Goal: Use online tool/utility: Utilize a website feature to perform a specific function

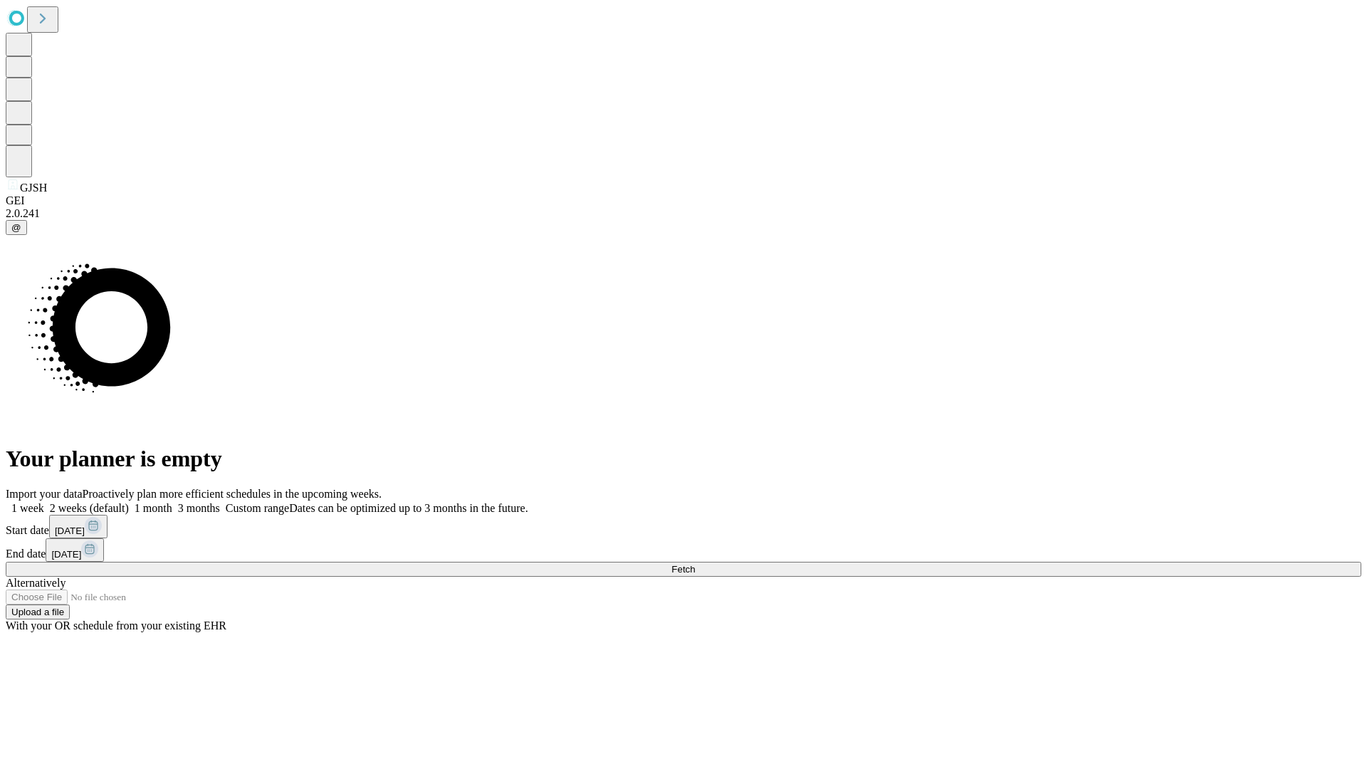
click at [172, 502] on label "1 month" at bounding box center [150, 508] width 43 height 12
click at [695, 564] on span "Fetch" at bounding box center [682, 569] width 23 height 11
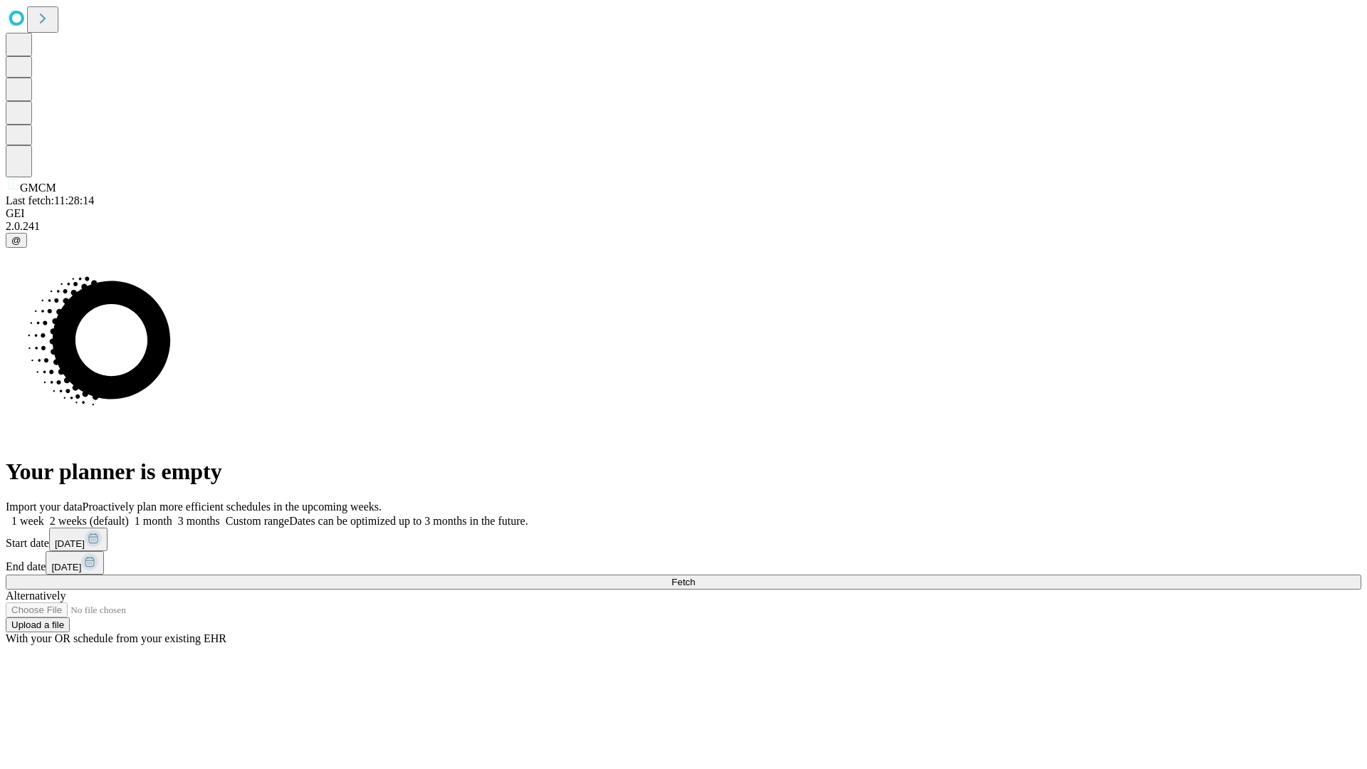
click at [172, 515] on label "1 month" at bounding box center [150, 521] width 43 height 12
click at [695, 577] on span "Fetch" at bounding box center [682, 582] width 23 height 11
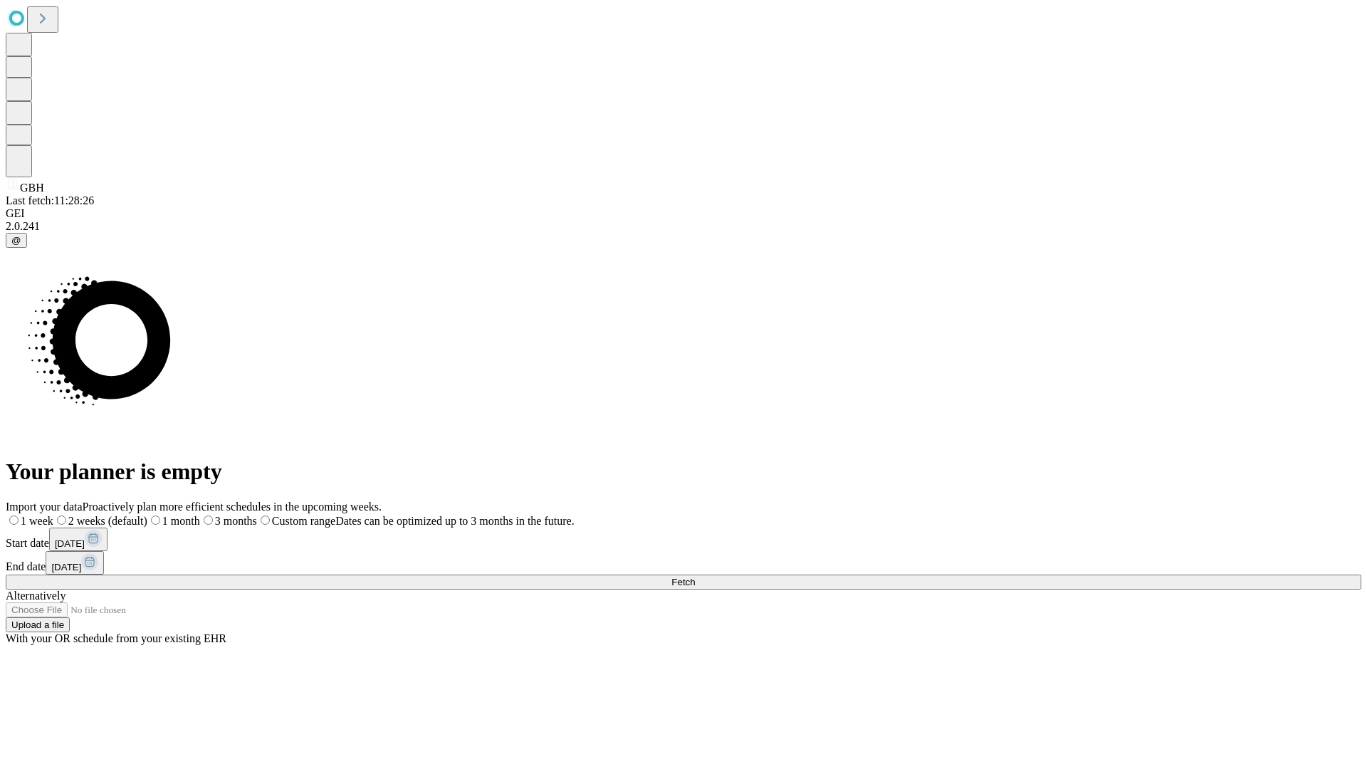
click at [200, 515] on label "1 month" at bounding box center [173, 521] width 53 height 12
click at [695, 577] on span "Fetch" at bounding box center [682, 582] width 23 height 11
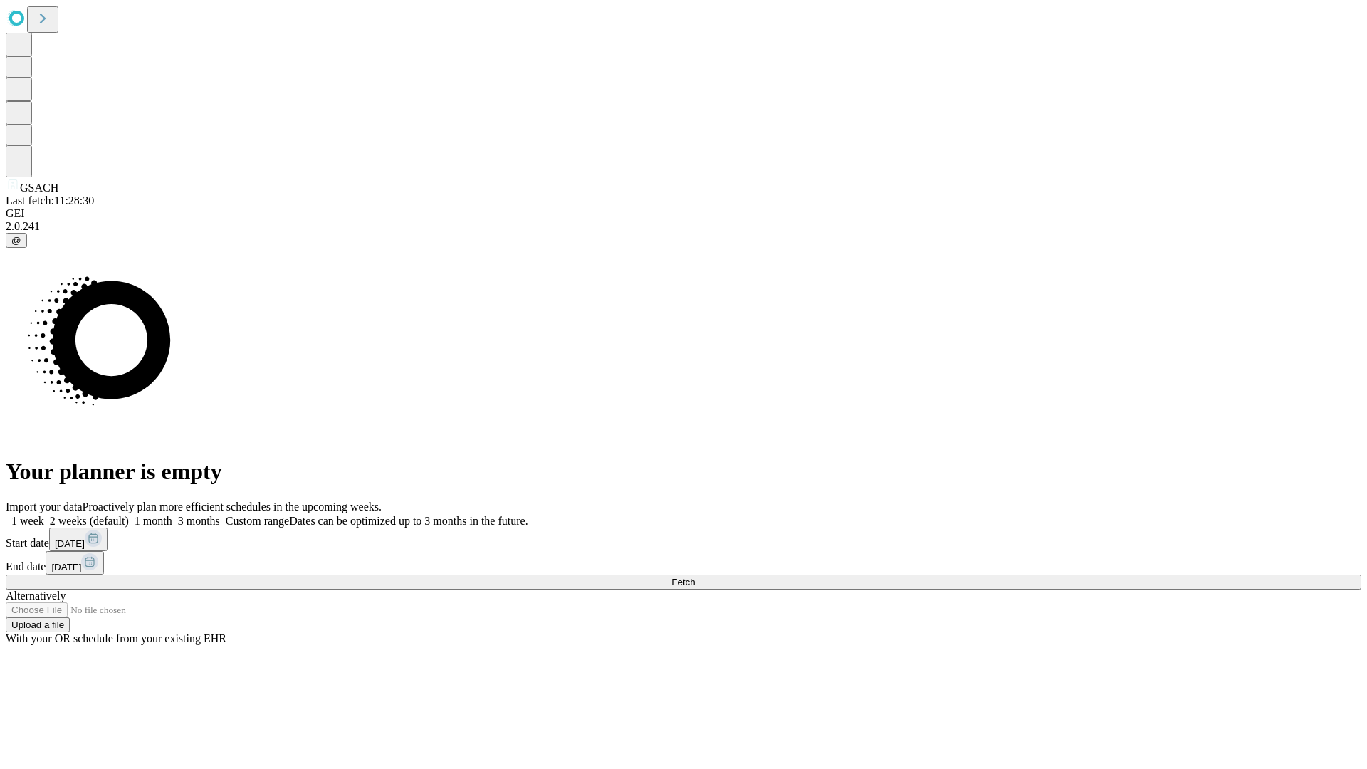
click at [695, 577] on span "Fetch" at bounding box center [682, 582] width 23 height 11
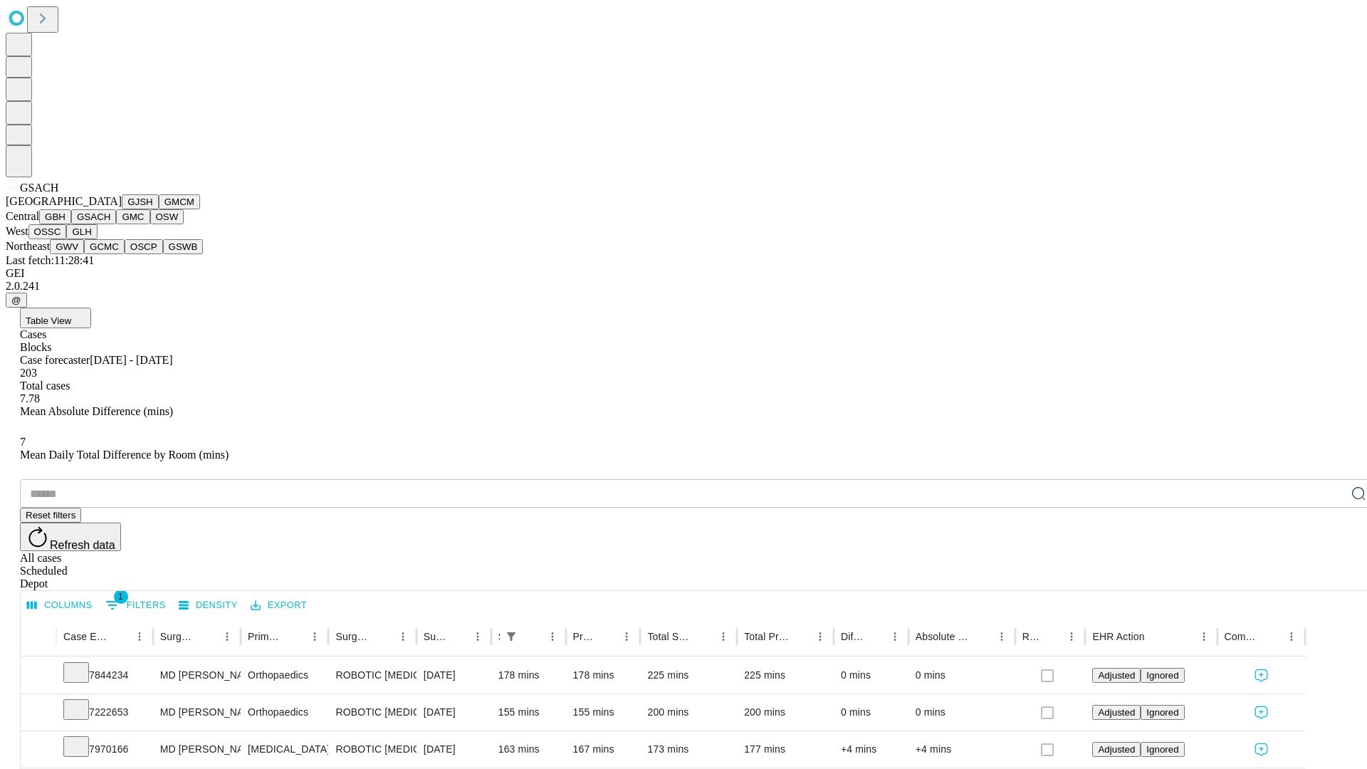
click at [116, 224] on button "GMC" at bounding box center [132, 216] width 33 height 15
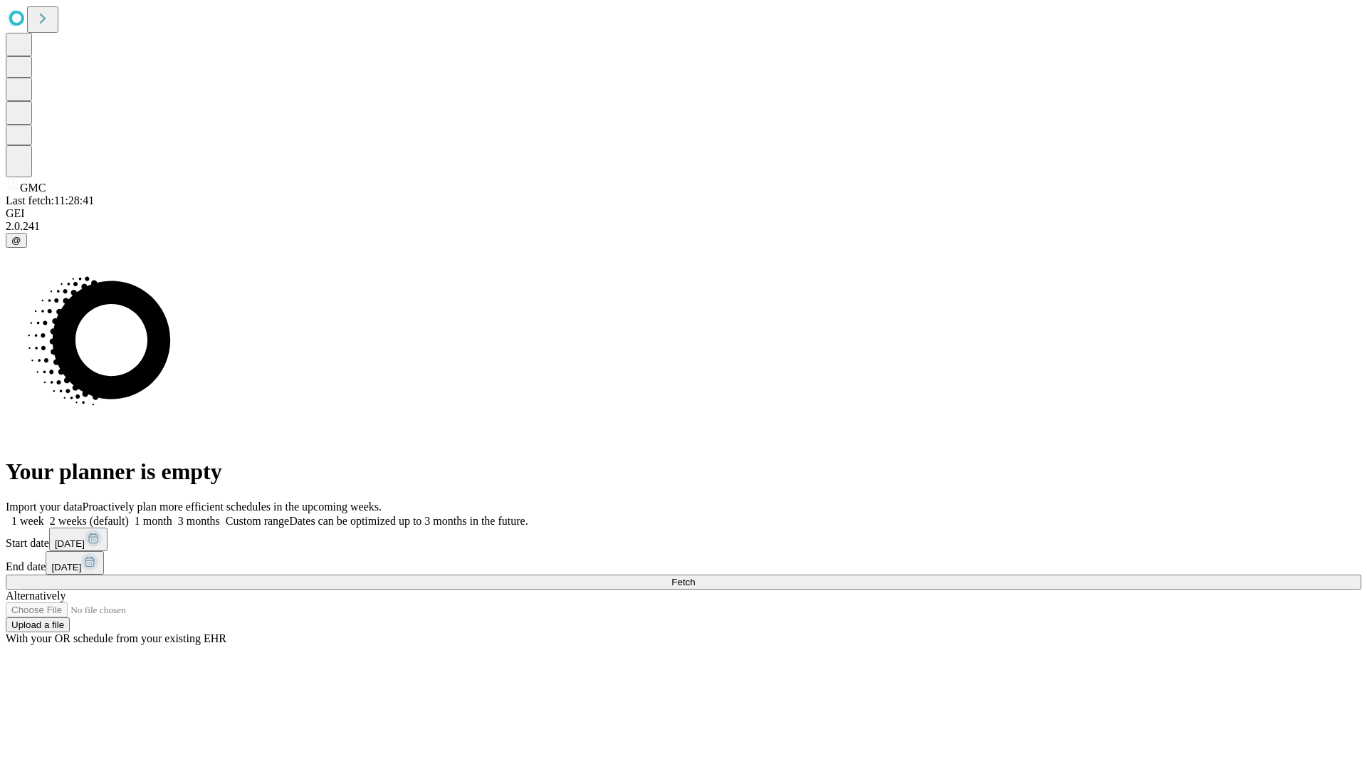
click at [695, 577] on span "Fetch" at bounding box center [682, 582] width 23 height 11
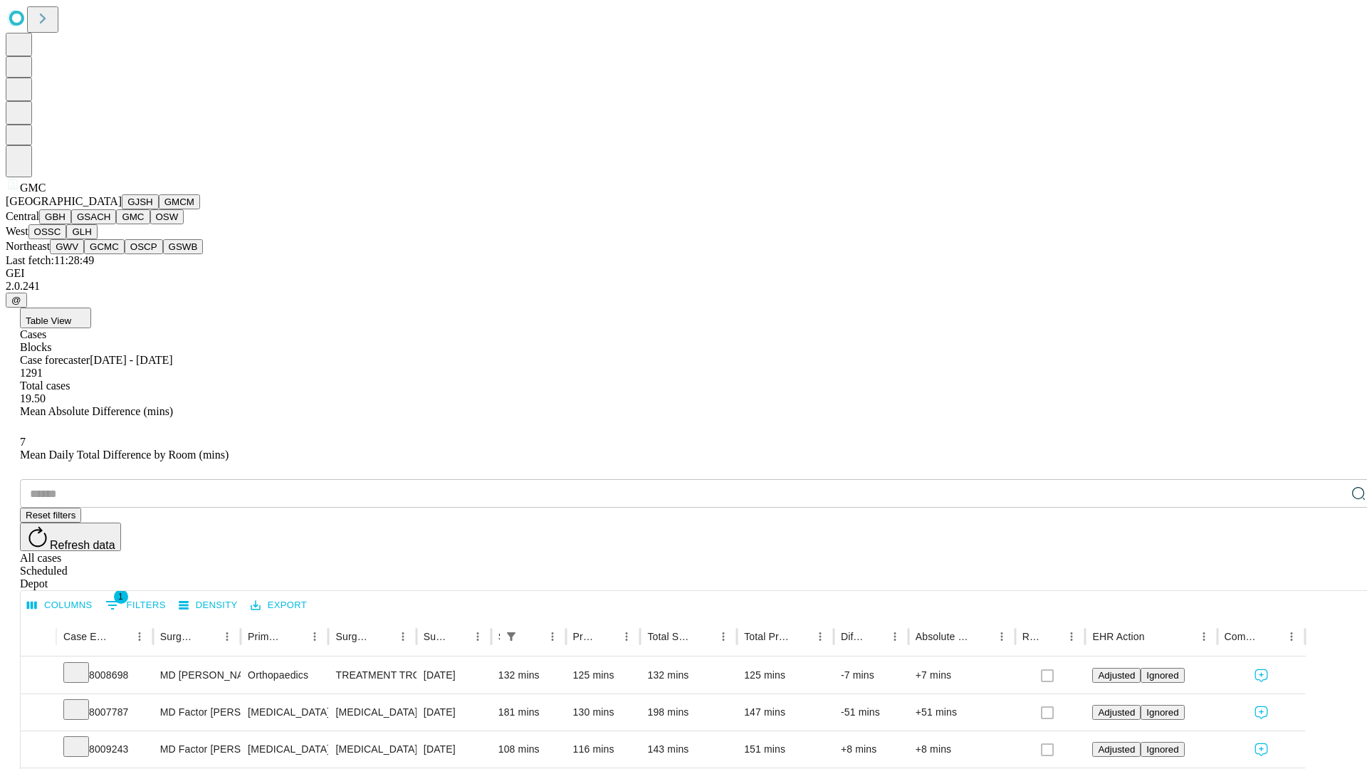
click at [150, 224] on button "OSW" at bounding box center [167, 216] width 34 height 15
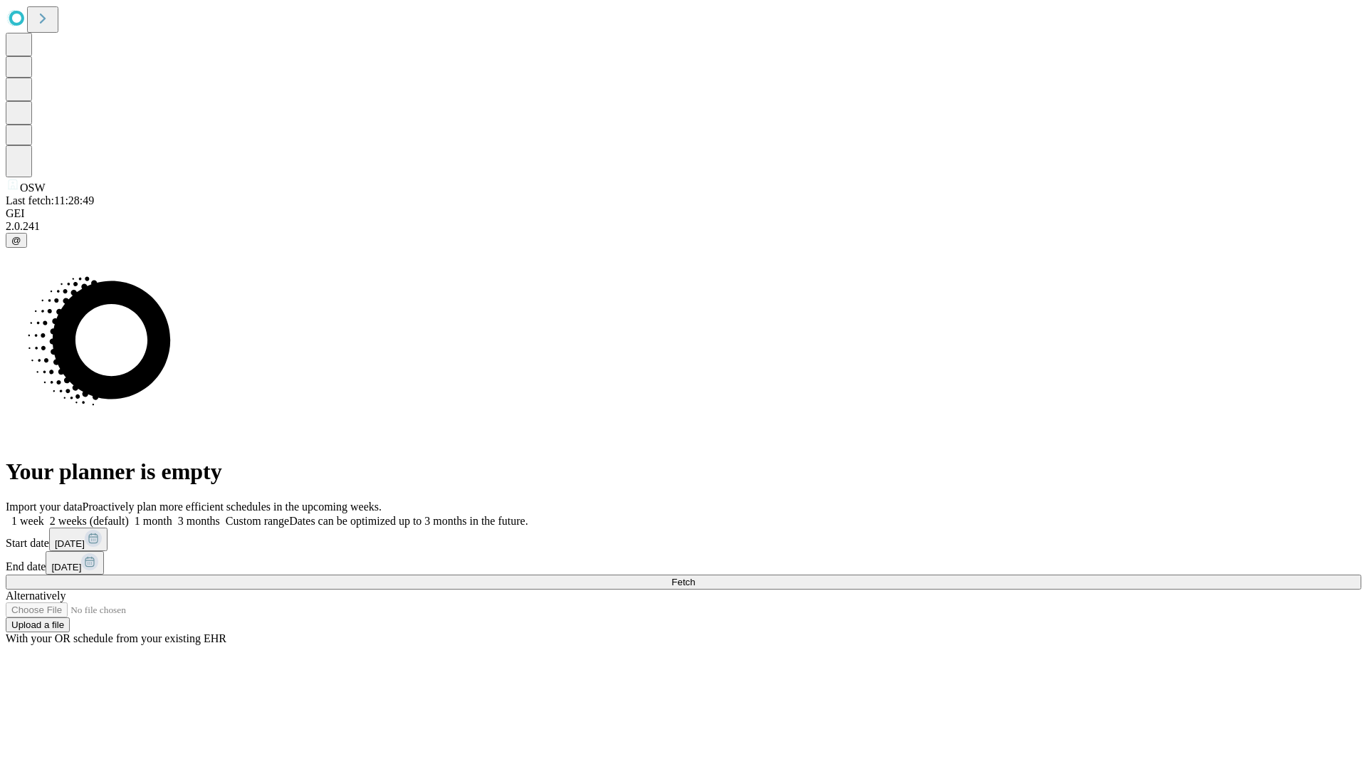
click at [172, 515] on label "1 month" at bounding box center [150, 521] width 43 height 12
click at [695, 577] on span "Fetch" at bounding box center [682, 582] width 23 height 11
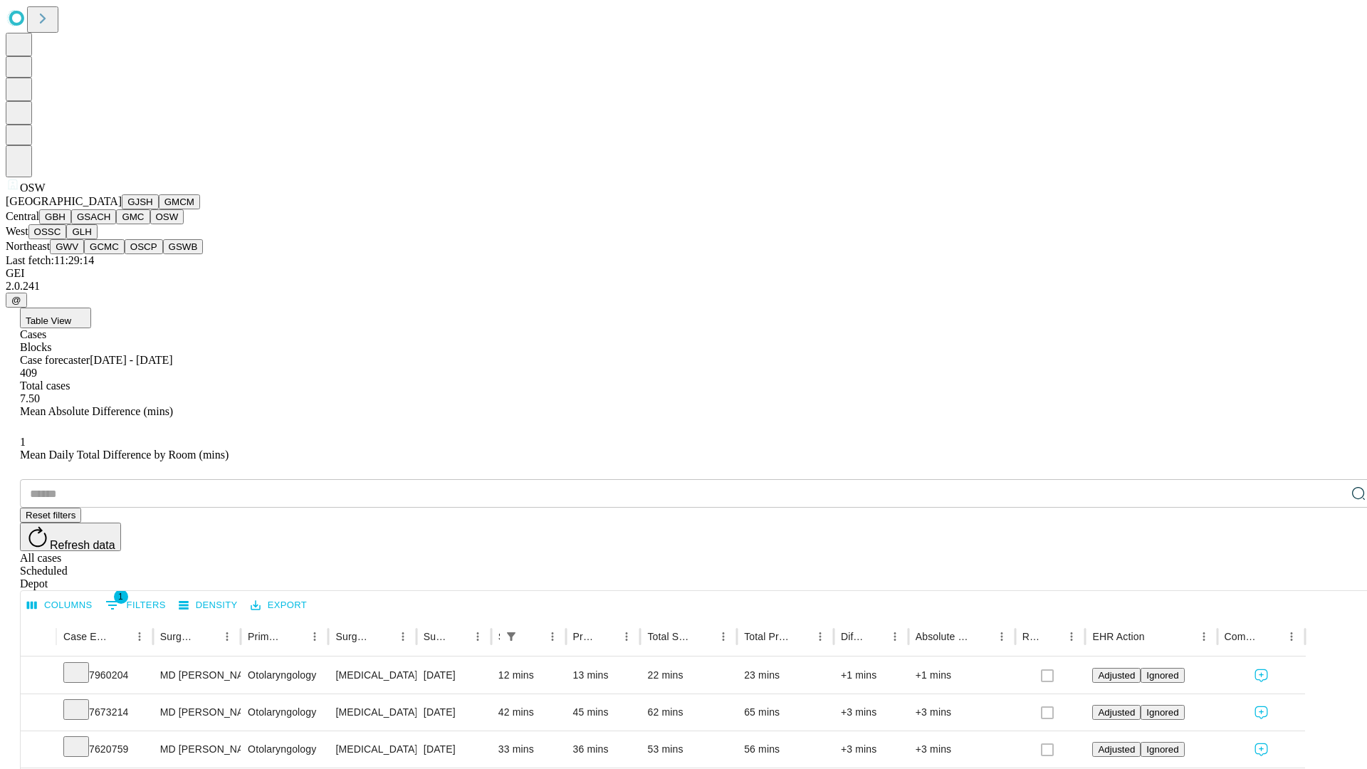
click at [67, 239] on button "OSSC" at bounding box center [47, 231] width 38 height 15
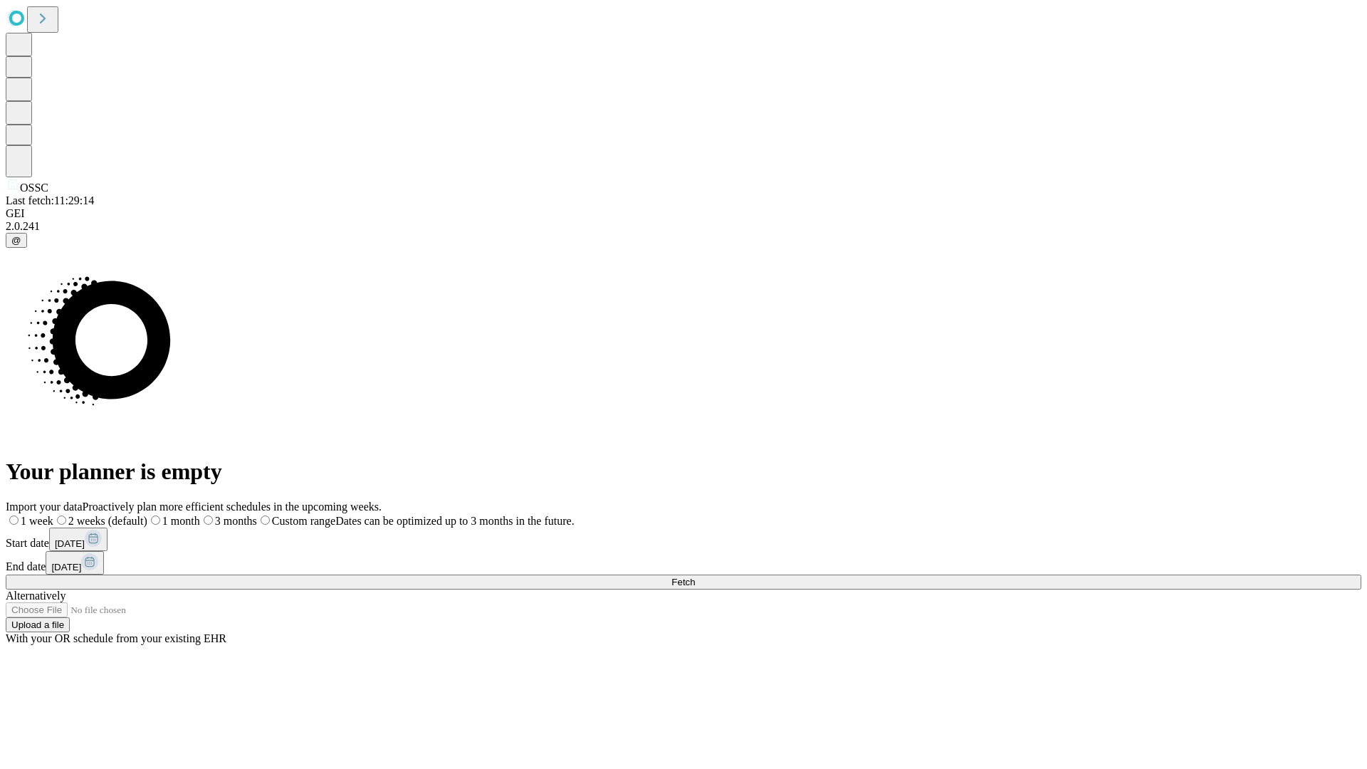
click at [200, 515] on label "1 month" at bounding box center [173, 521] width 53 height 12
click at [695, 577] on span "Fetch" at bounding box center [682, 582] width 23 height 11
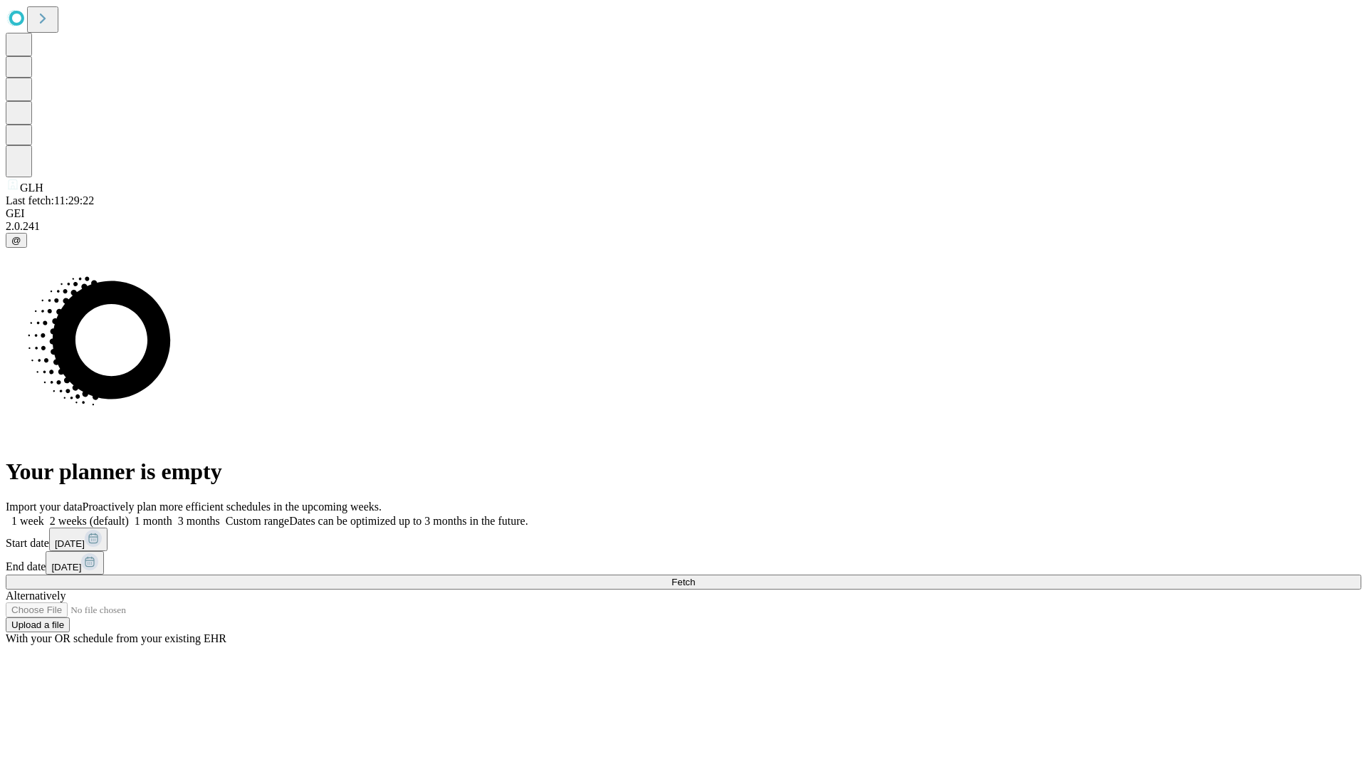
click at [172, 515] on label "1 month" at bounding box center [150, 521] width 43 height 12
click at [695, 577] on span "Fetch" at bounding box center [682, 582] width 23 height 11
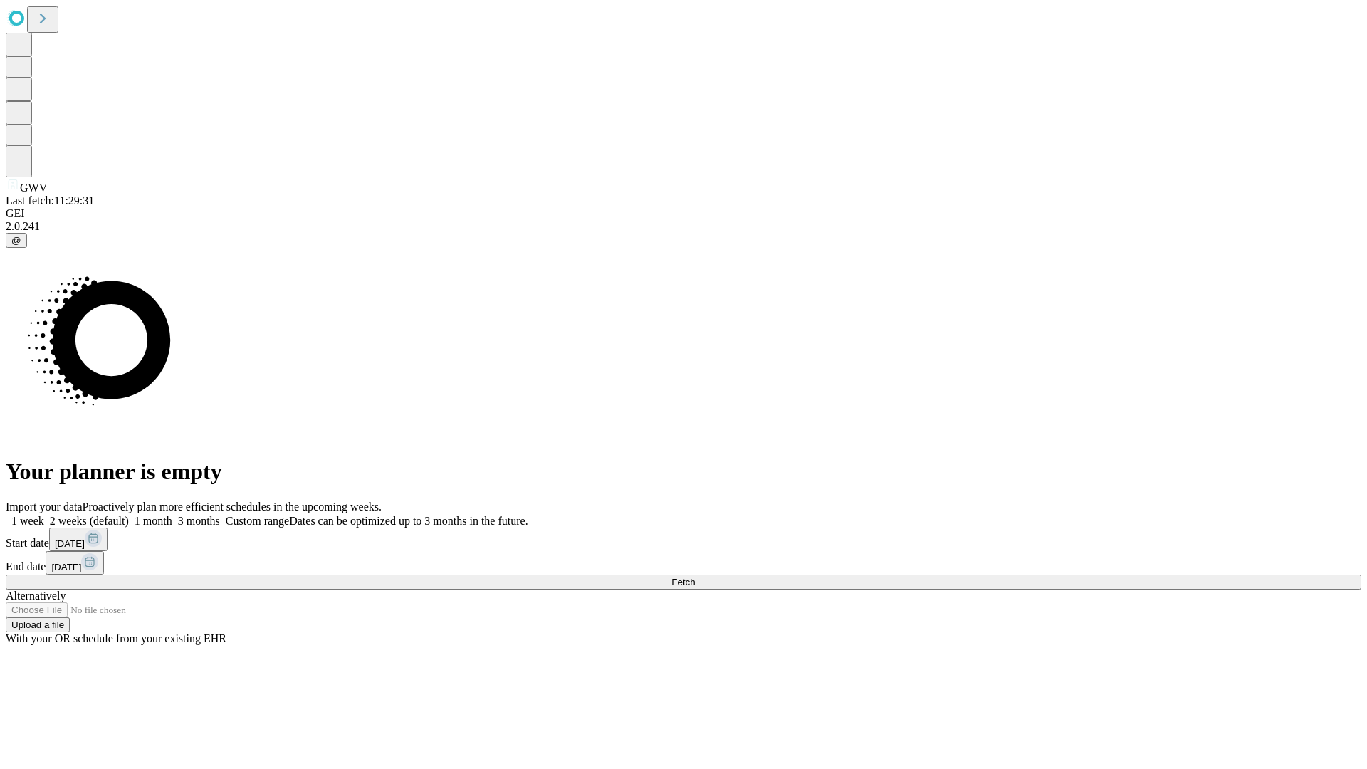
click at [172, 515] on label "1 month" at bounding box center [150, 521] width 43 height 12
click at [695, 577] on span "Fetch" at bounding box center [682, 582] width 23 height 11
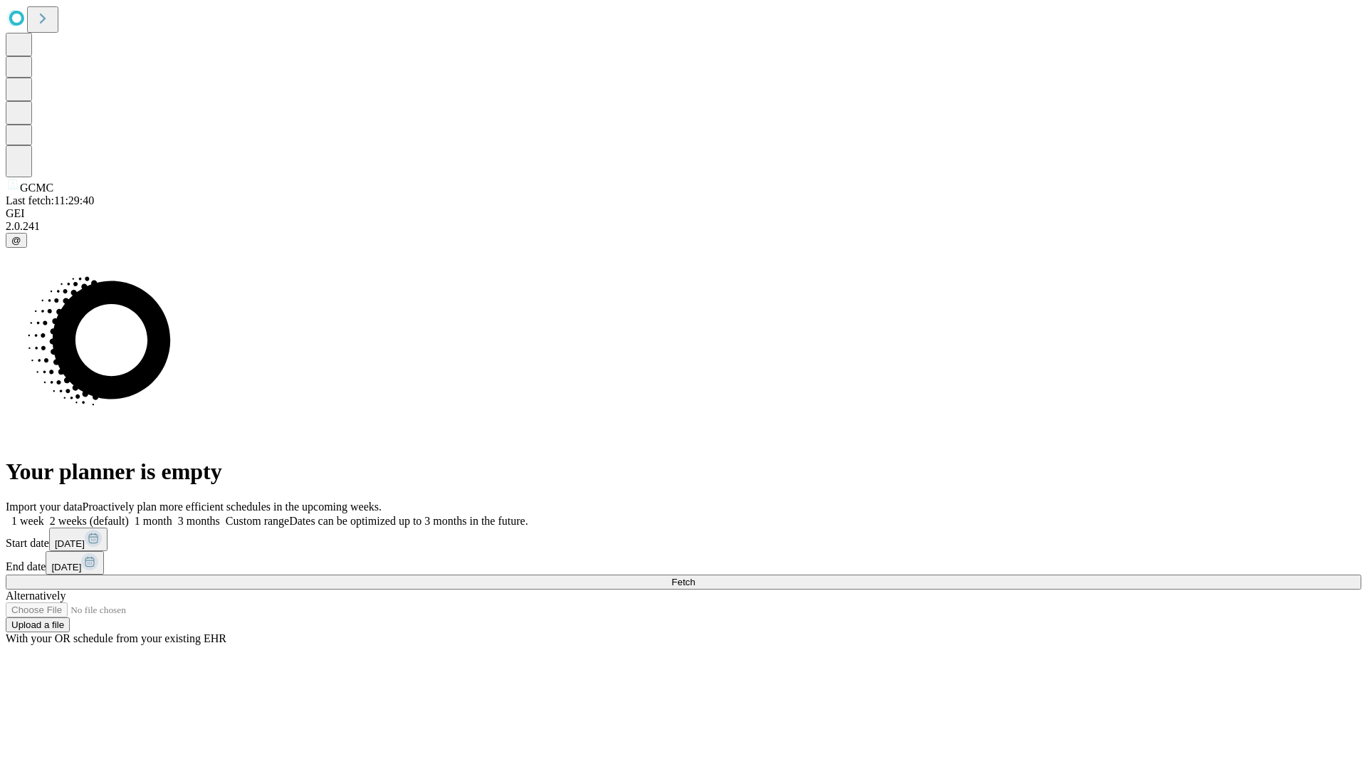
click at [172, 515] on label "1 month" at bounding box center [150, 521] width 43 height 12
click at [695, 577] on span "Fetch" at bounding box center [682, 582] width 23 height 11
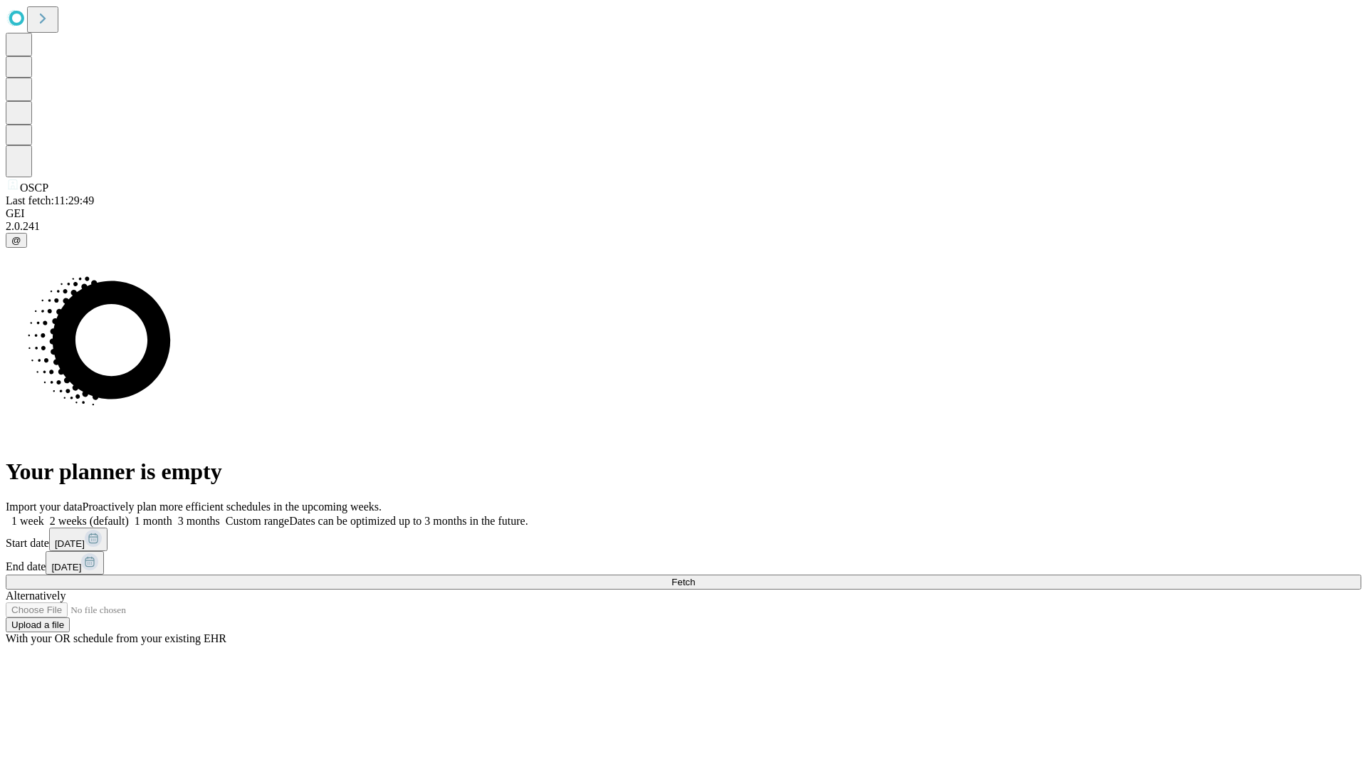
click at [172, 515] on label "1 month" at bounding box center [150, 521] width 43 height 12
click at [695, 577] on span "Fetch" at bounding box center [682, 582] width 23 height 11
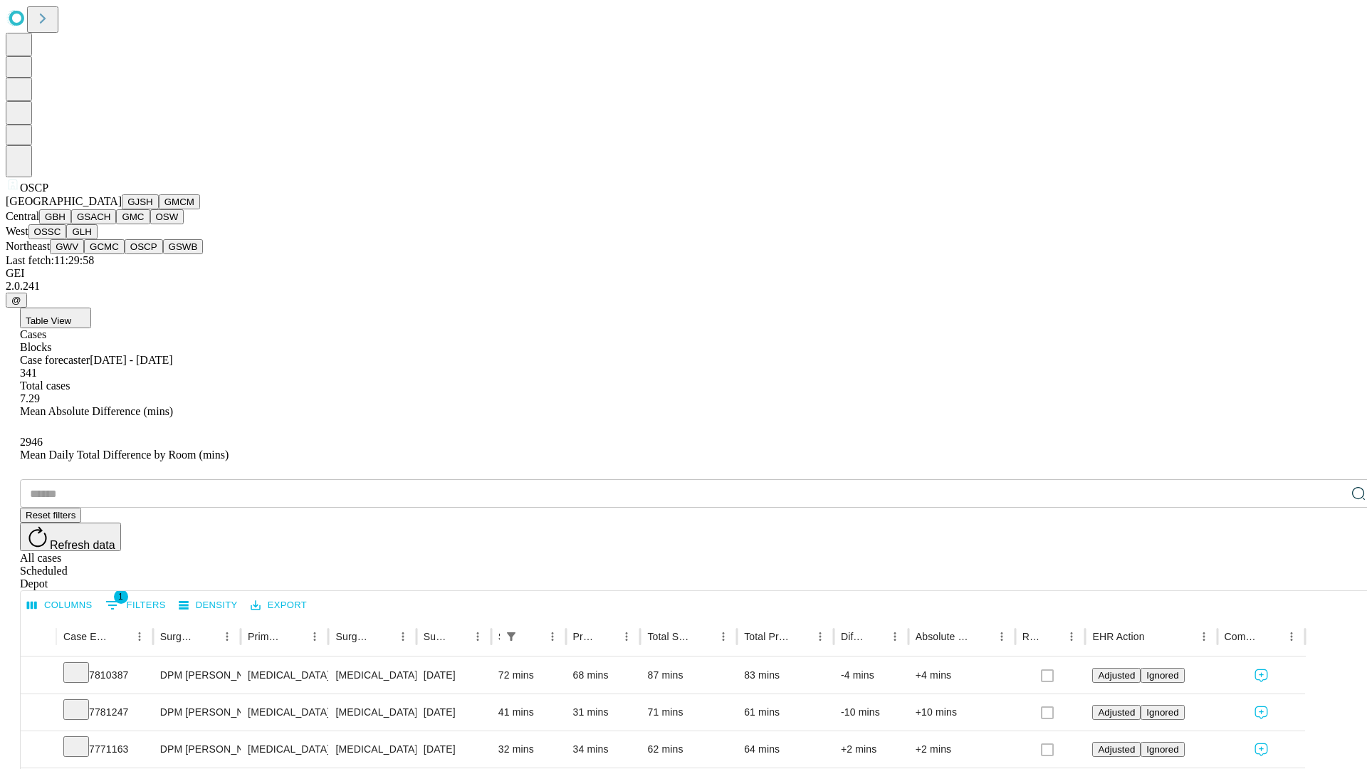
click at [163, 254] on button "GSWB" at bounding box center [183, 246] width 41 height 15
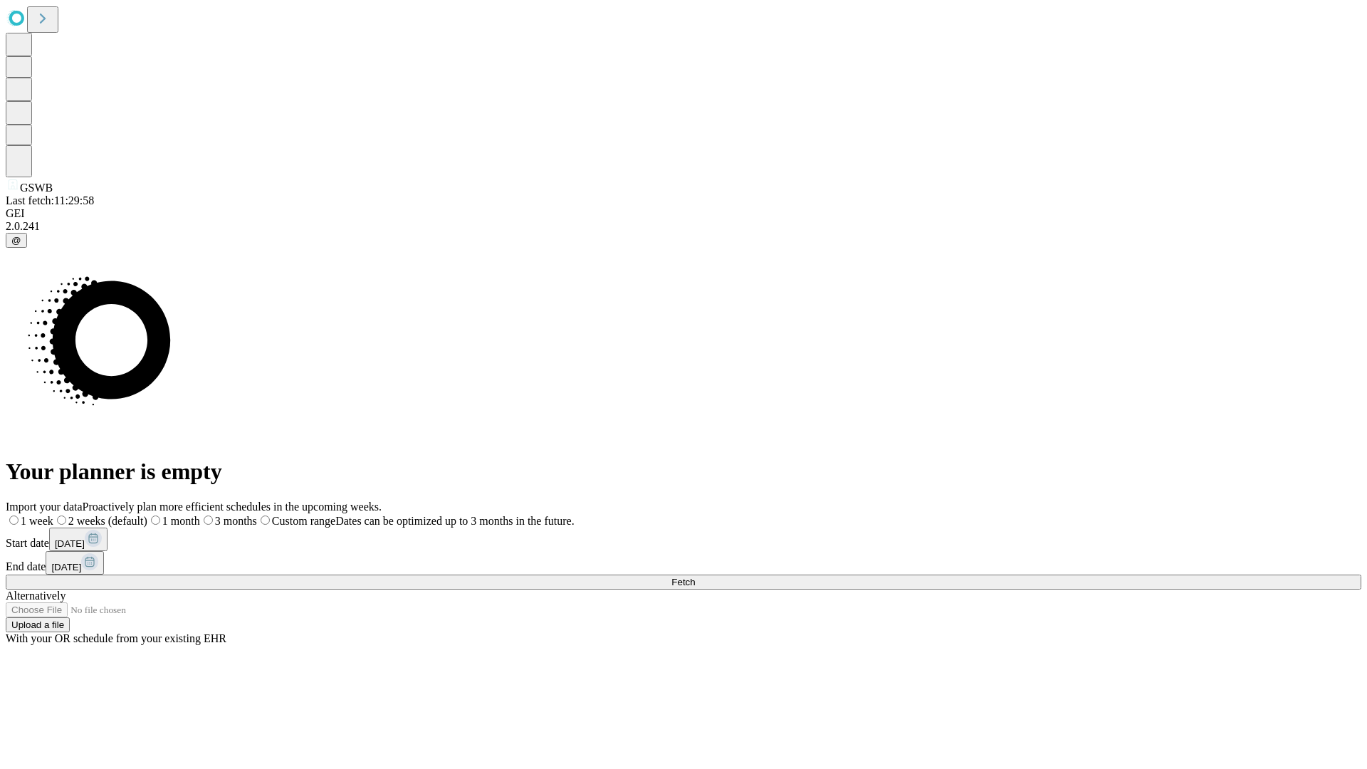
click at [695, 577] on span "Fetch" at bounding box center [682, 582] width 23 height 11
